Goal: Information Seeking & Learning: Learn about a topic

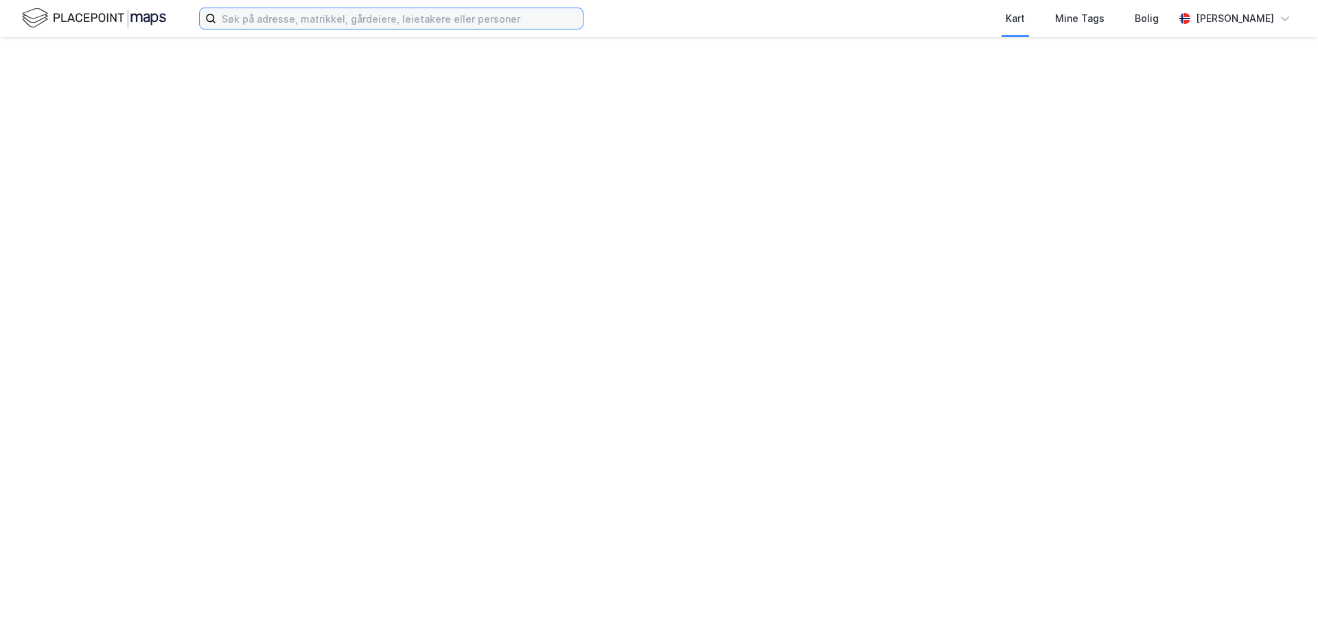
click at [294, 21] on input at bounding box center [399, 18] width 367 height 21
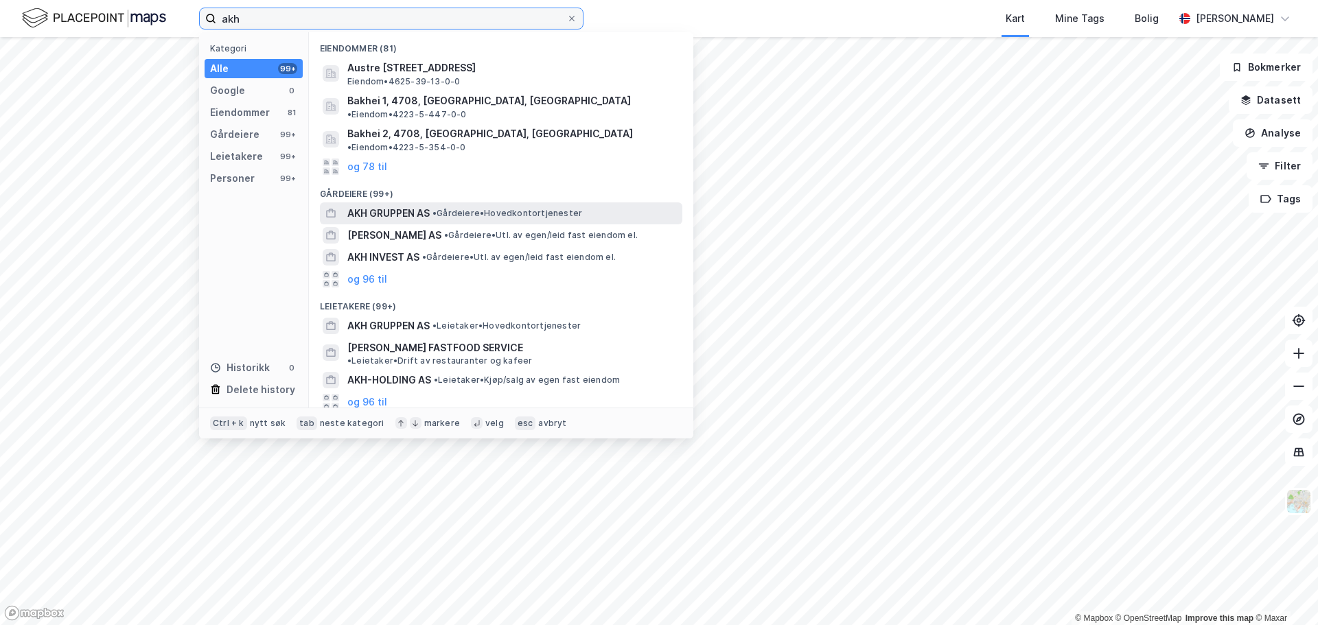
type input "akh"
click at [465, 208] on span "• Gårdeiere • Hovedkontortjenester" at bounding box center [507, 213] width 150 height 11
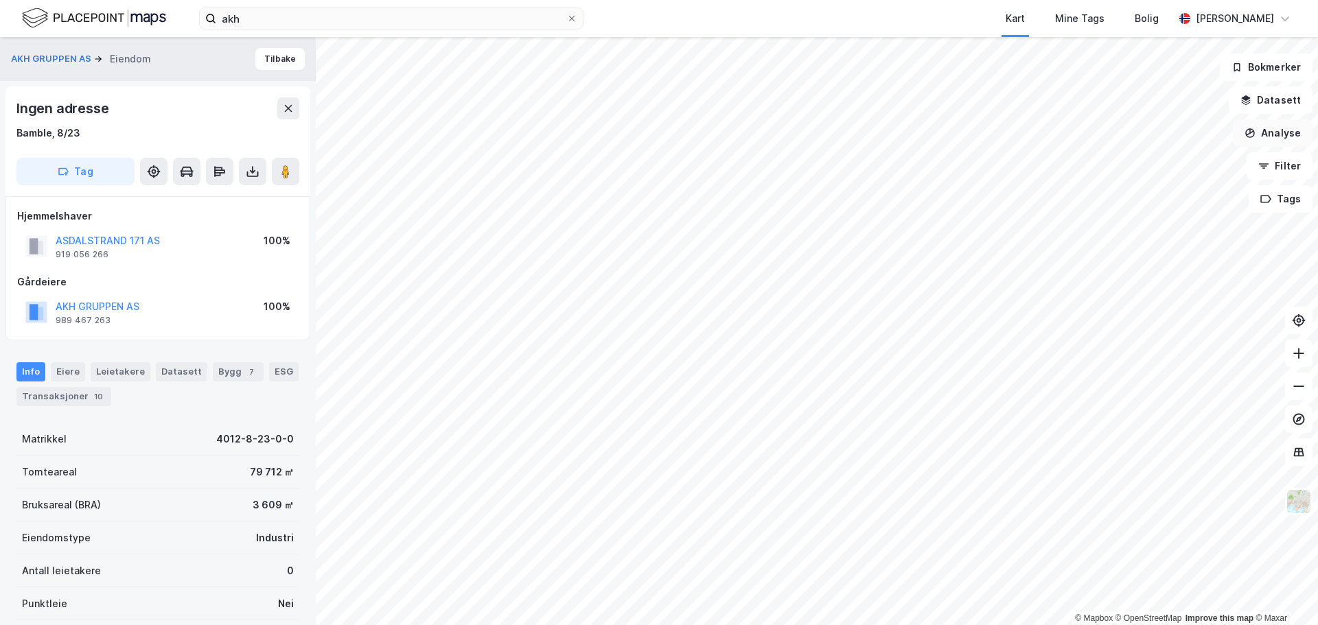
click at [1271, 138] on button "Analyse" at bounding box center [1273, 132] width 80 height 27
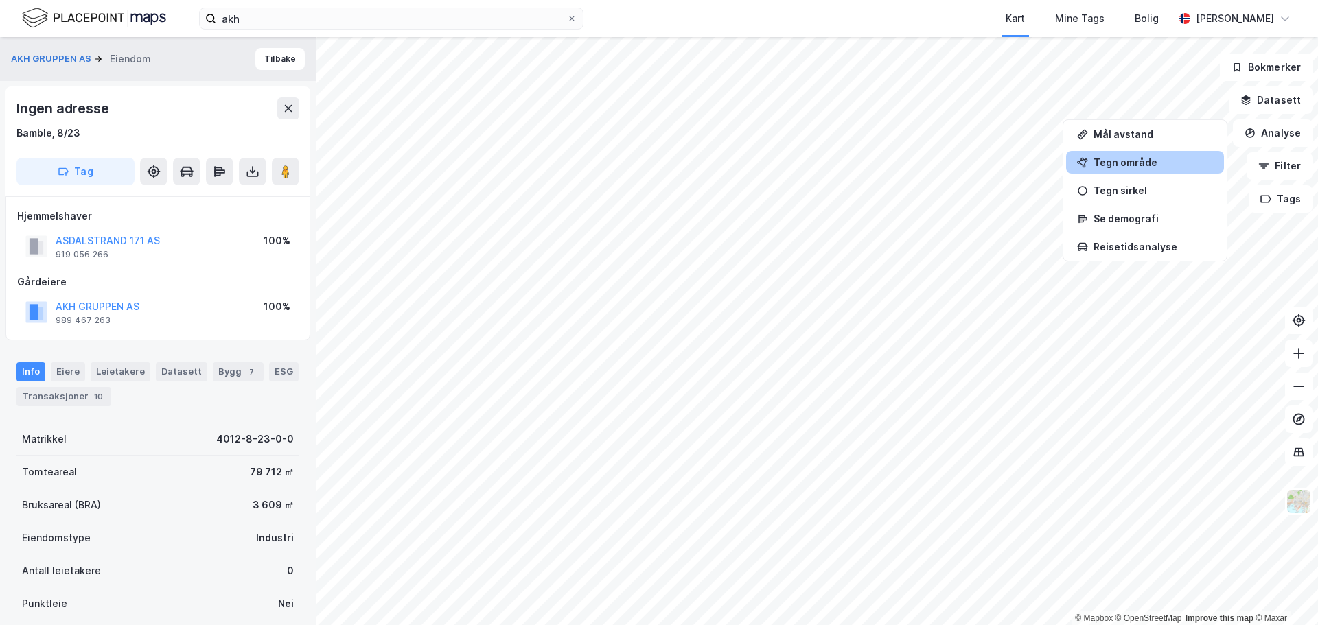
click at [1124, 163] on div "Tegn område" at bounding box center [1152, 163] width 119 height 12
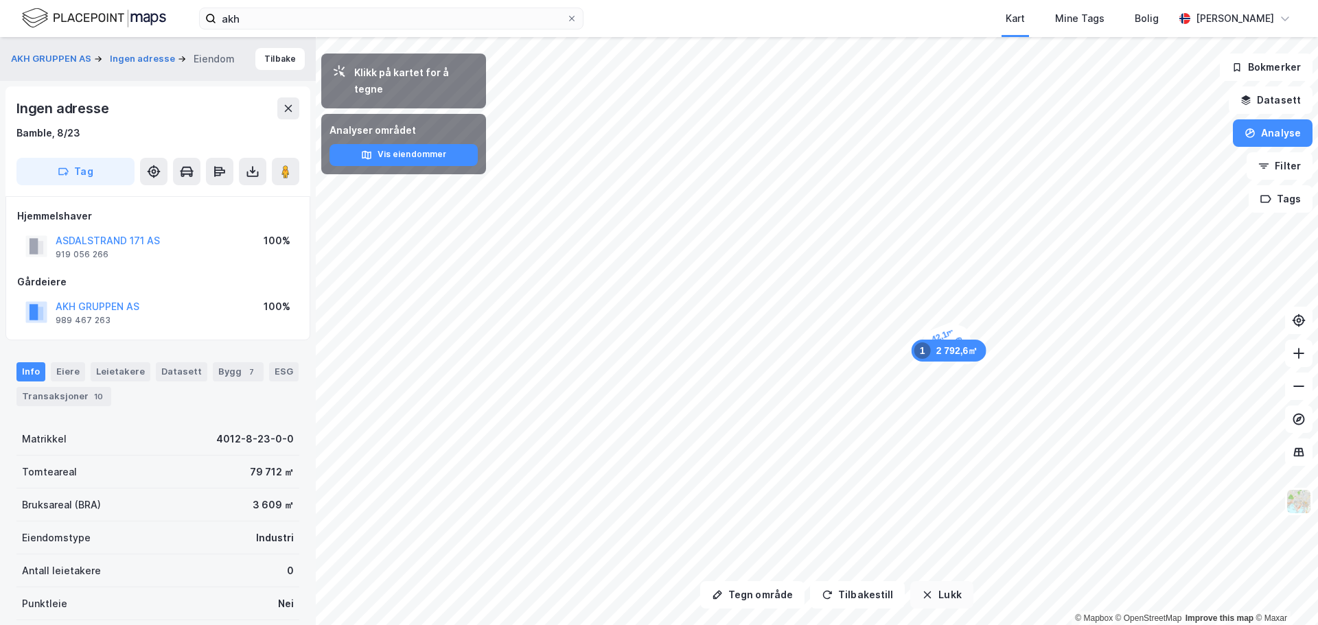
click at [934, 601] on button "Lukk" at bounding box center [941, 594] width 62 height 27
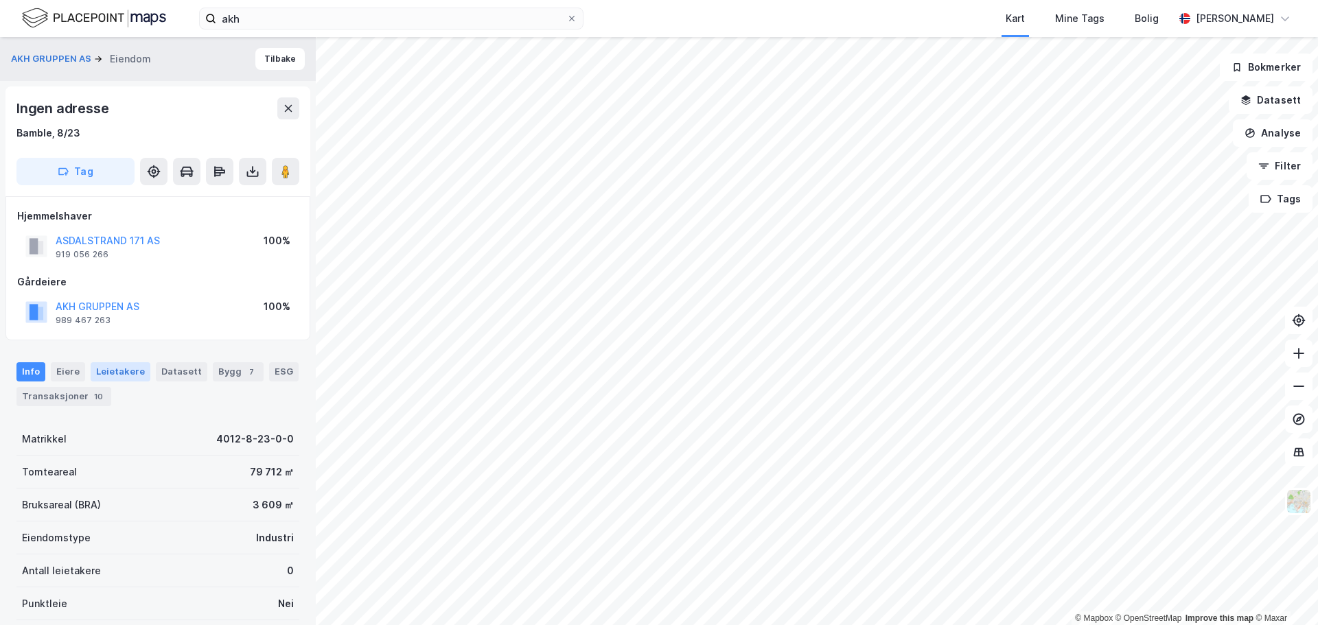
click at [126, 369] on div "Leietakere" at bounding box center [121, 371] width 60 height 19
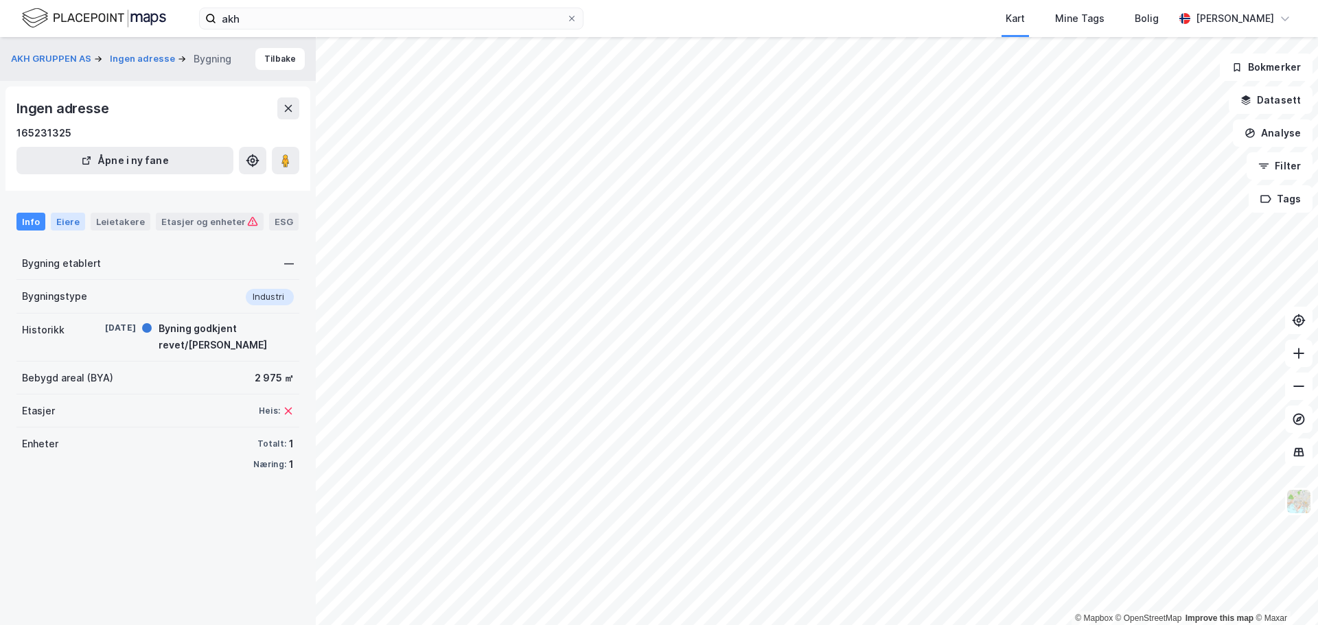
click at [71, 218] on div "Eiere" at bounding box center [68, 222] width 34 height 18
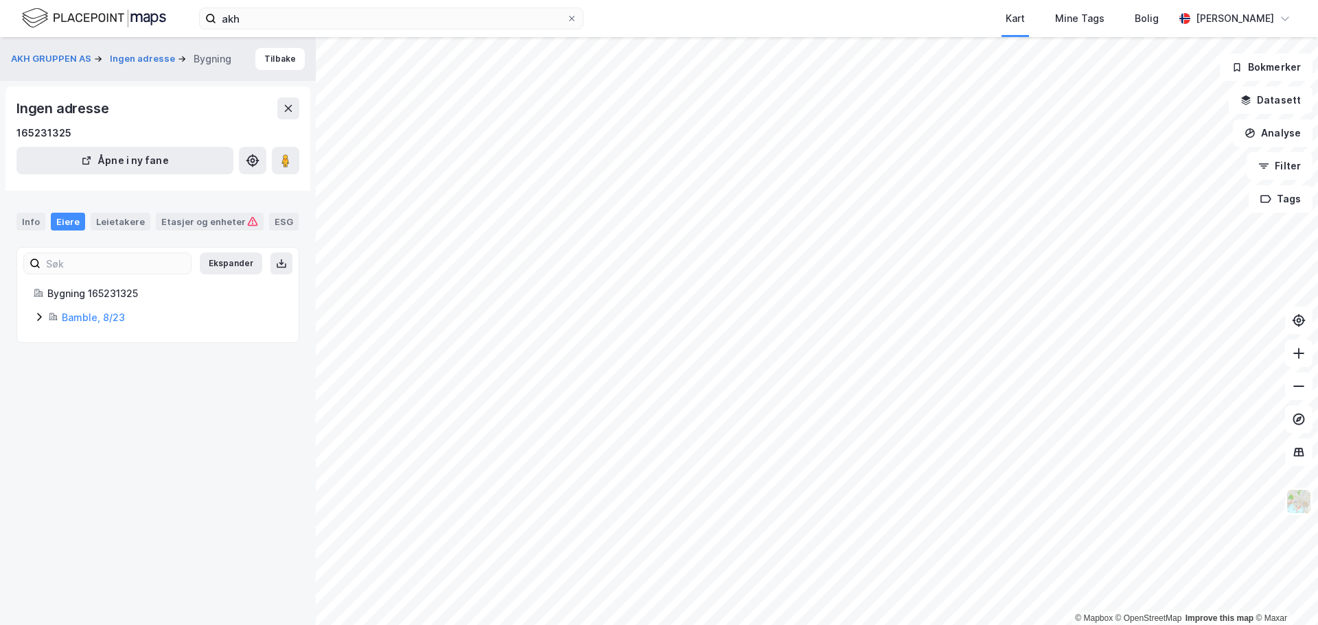
click at [34, 314] on icon at bounding box center [39, 317] width 11 height 11
click at [89, 386] on icon at bounding box center [88, 387] width 11 height 11
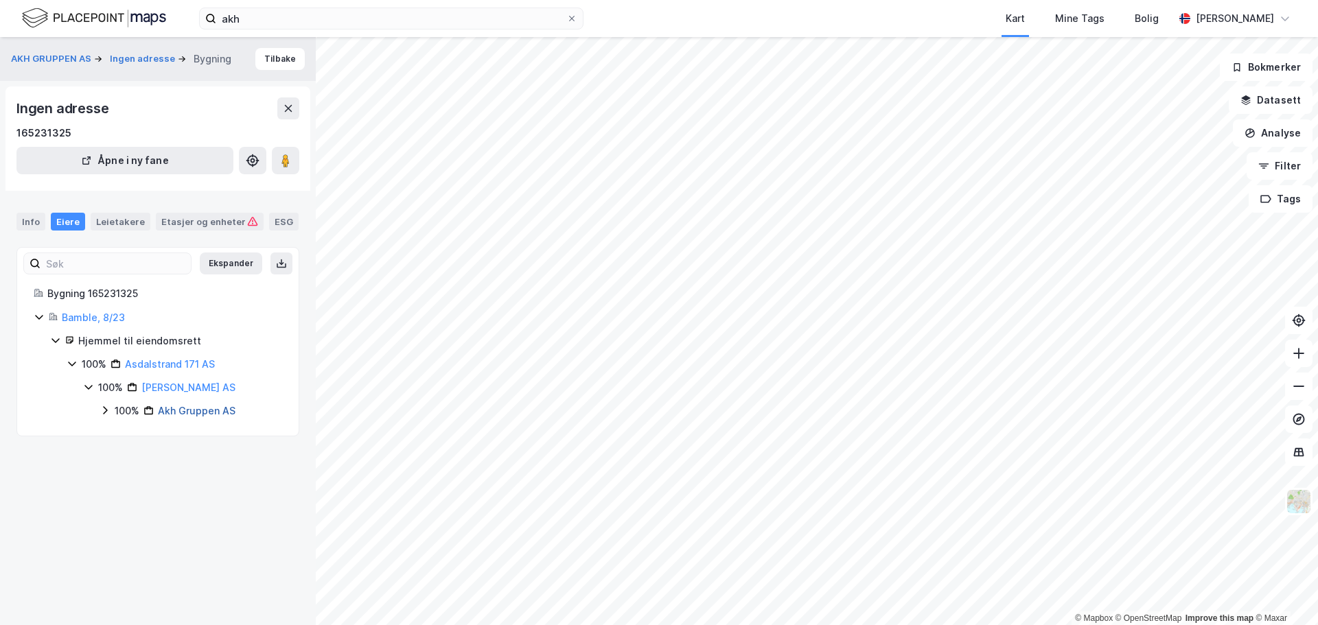
click at [190, 411] on link "Akh Gruppen AS" at bounding box center [197, 411] width 78 height 12
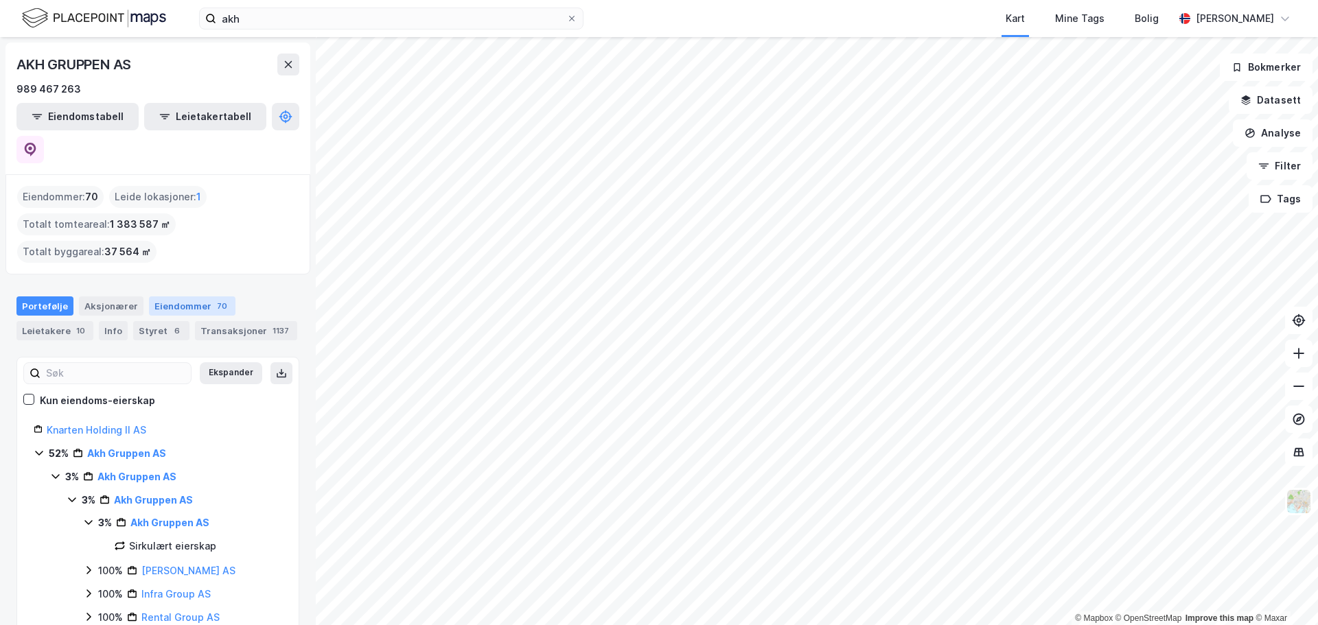
click at [165, 297] on div "Eiendommer 70" at bounding box center [192, 306] width 86 height 19
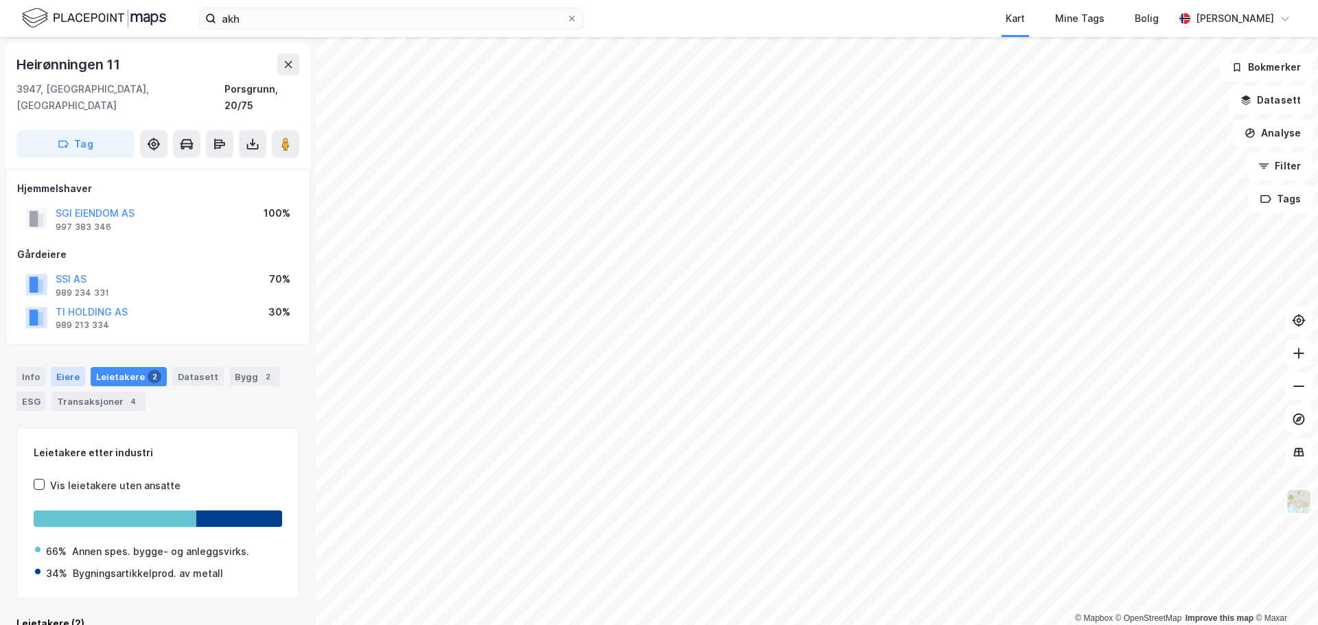
click at [64, 533] on div "66% Annen spes. bygge- og anleggsvirks. 34% Bygningsartikkelprod. av metall" at bounding box center [158, 557] width 248 height 49
click at [66, 367] on div "Eiere" at bounding box center [68, 376] width 34 height 19
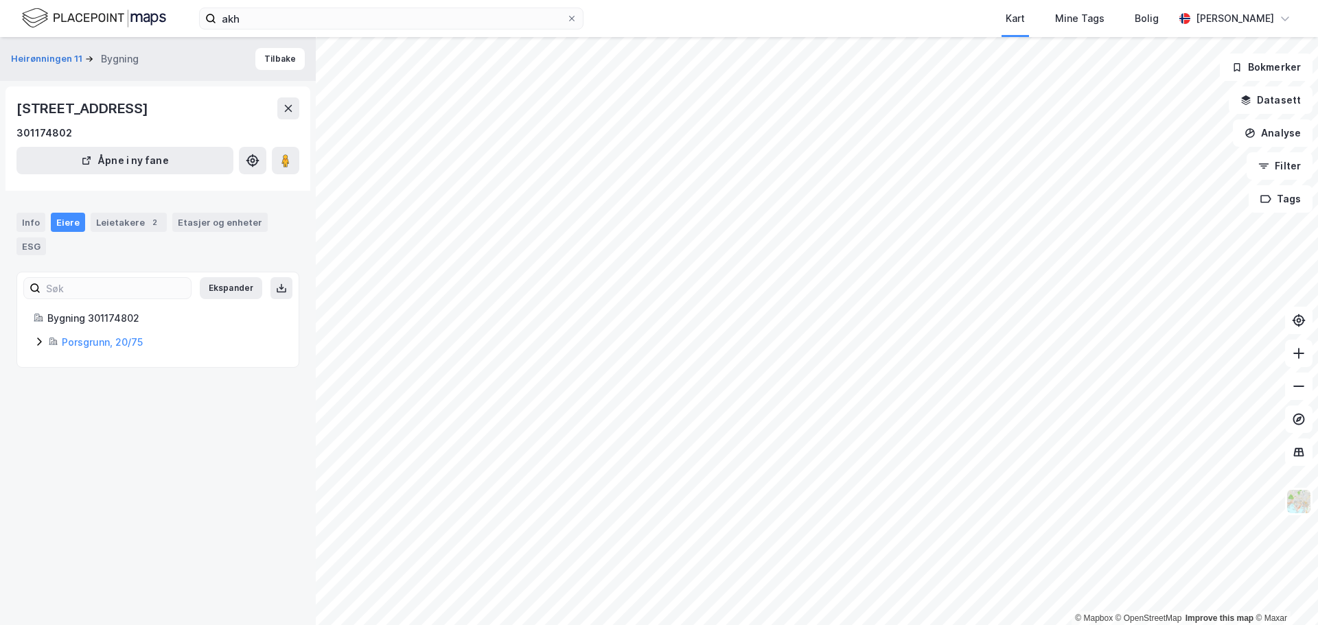
click at [40, 338] on icon at bounding box center [39, 341] width 11 height 11
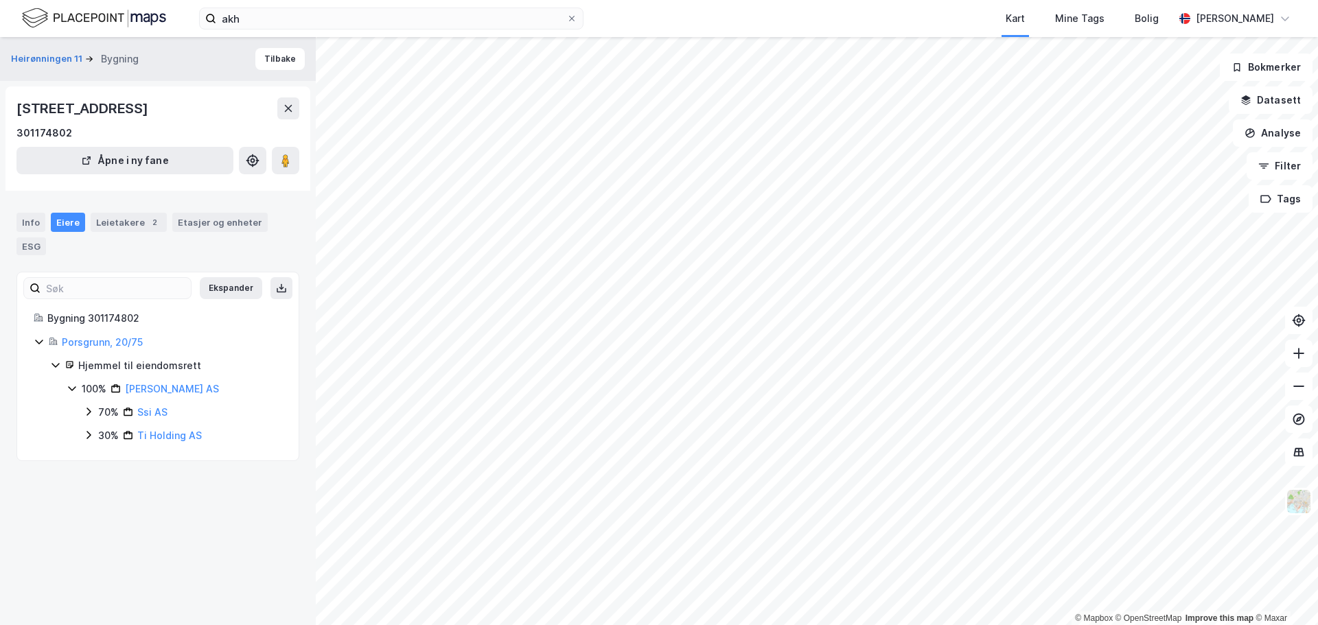
click at [89, 409] on icon at bounding box center [88, 412] width 4 height 8
click at [87, 459] on icon at bounding box center [88, 458] width 11 height 11
